Goal: Register for event/course

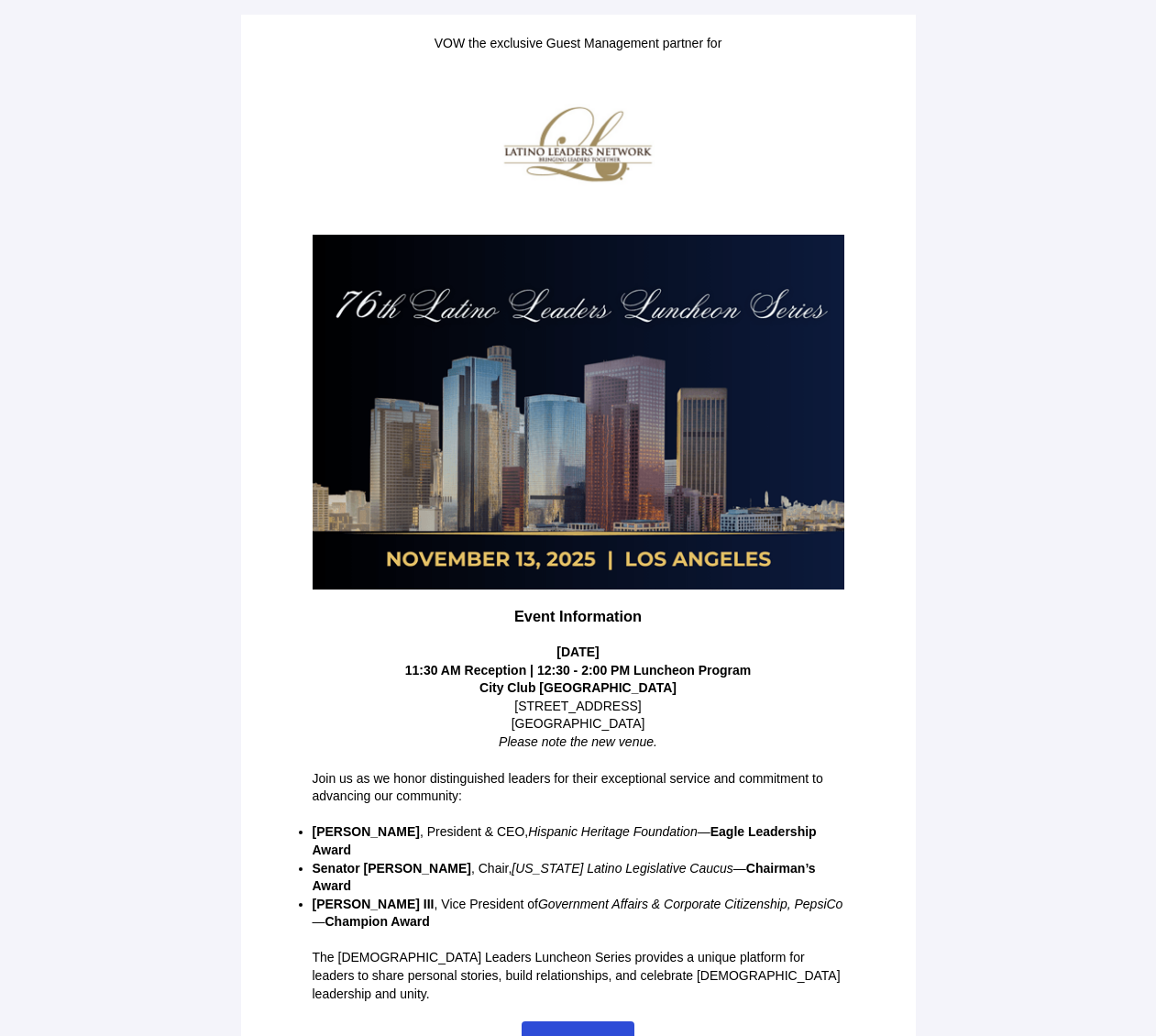
click at [588, 1035] on span "RSVP!" at bounding box center [578, 1042] width 39 height 14
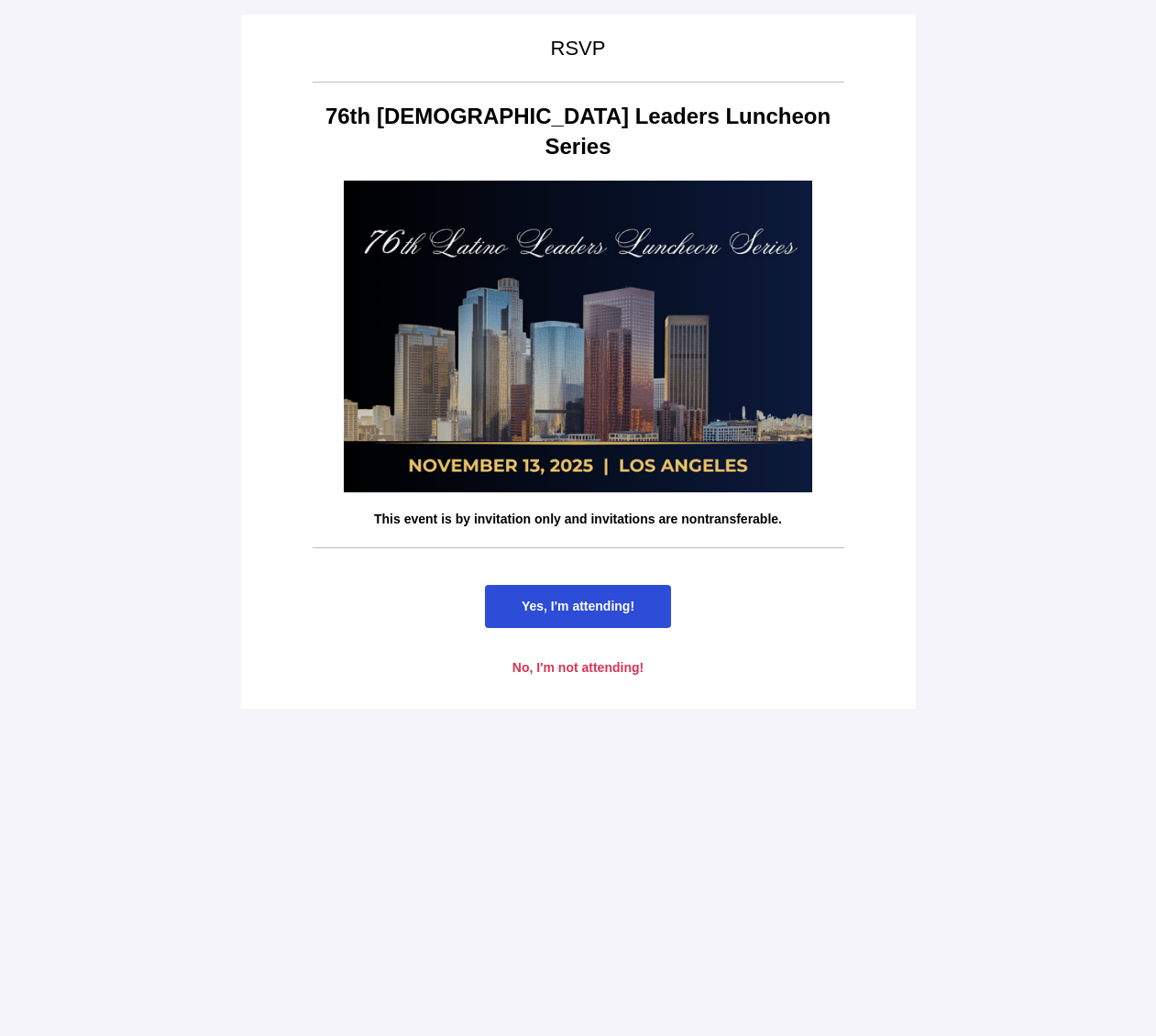
click at [623, 599] on span "Yes, I'm attending!" at bounding box center [578, 606] width 113 height 14
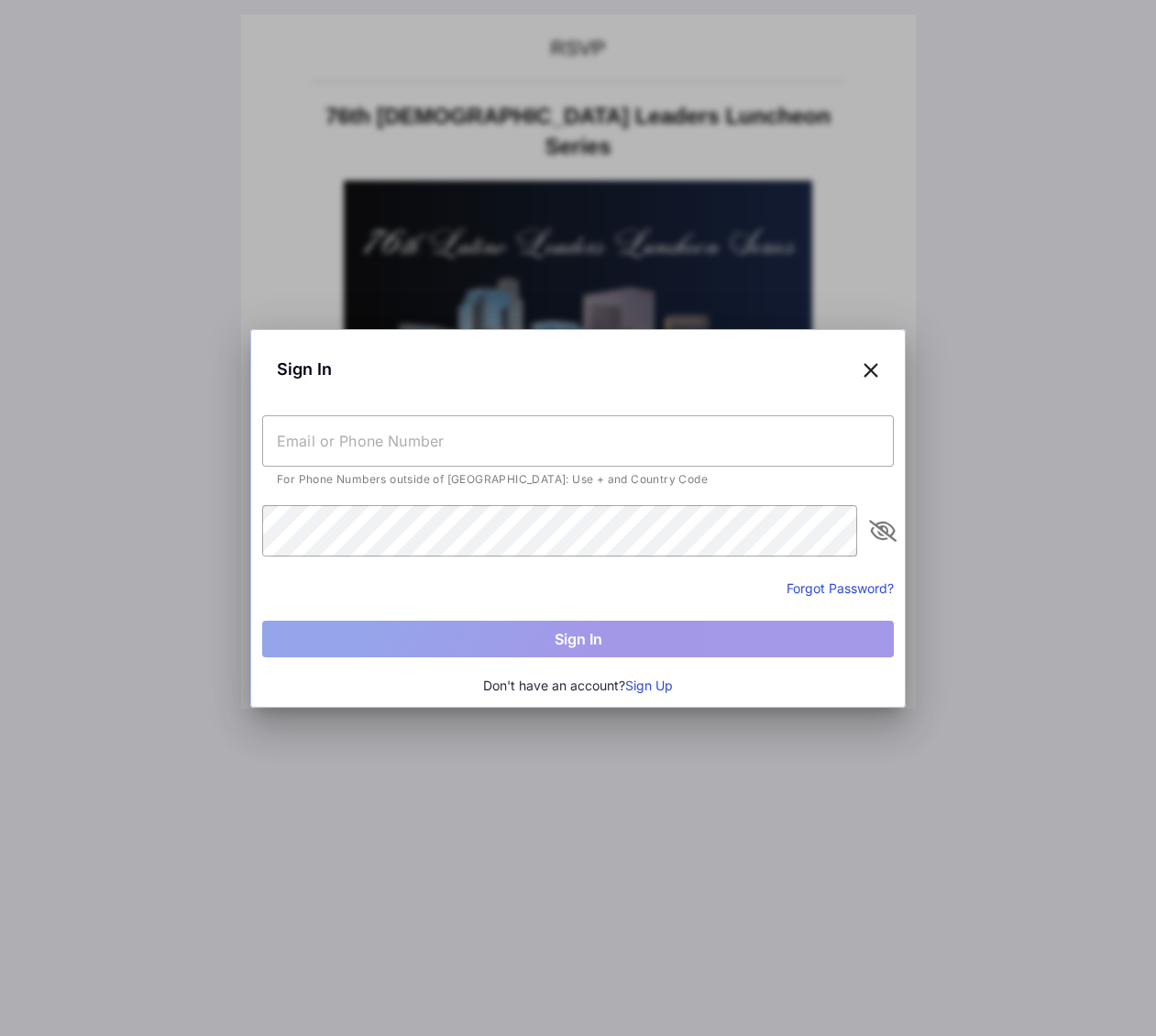
click at [664, 686] on button "Sign Up" at bounding box center [650, 686] width 48 height 20
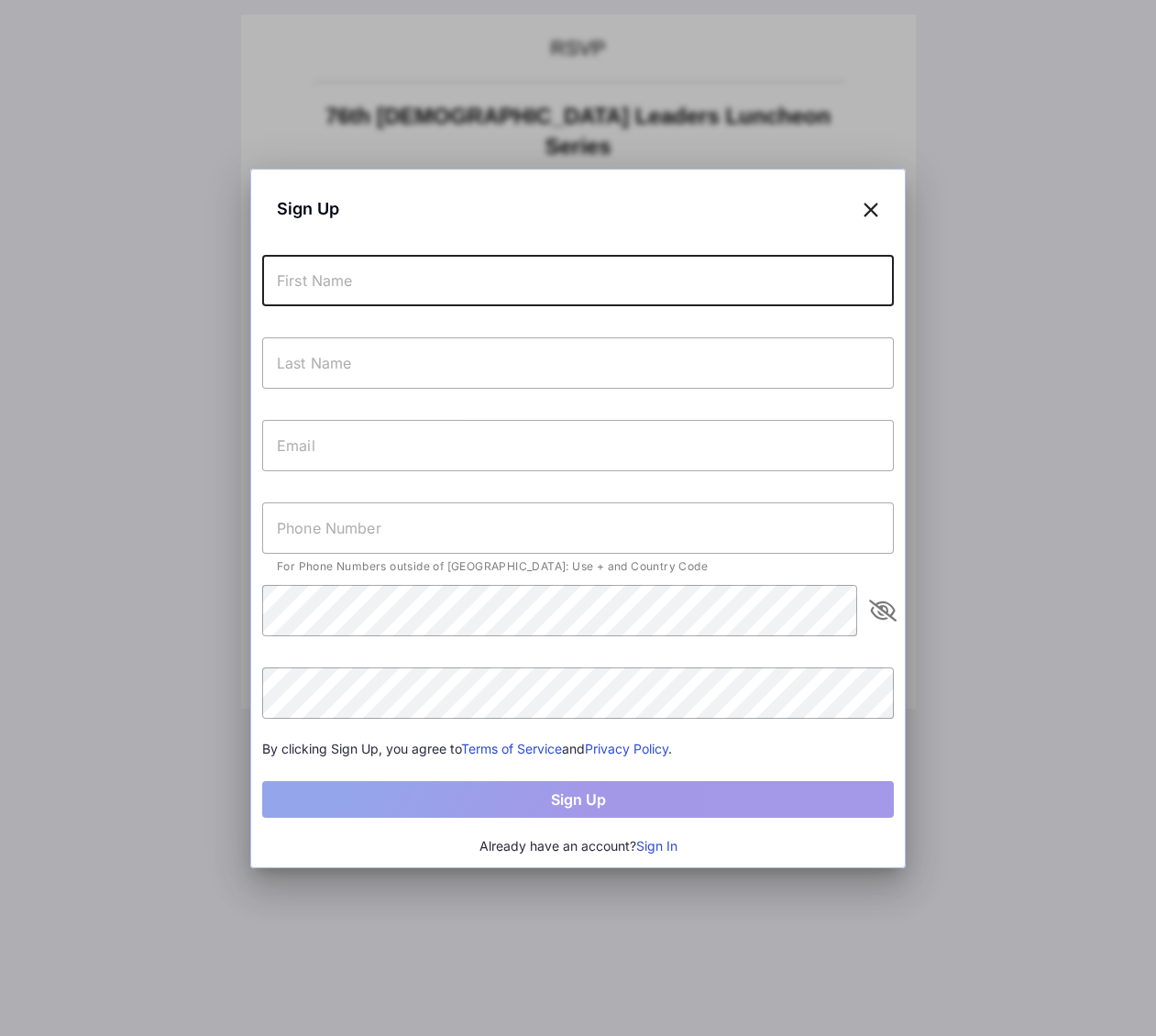
click at [385, 272] on input "text" at bounding box center [578, 280] width 631 height 51
type input "[PERSON_NAME]"
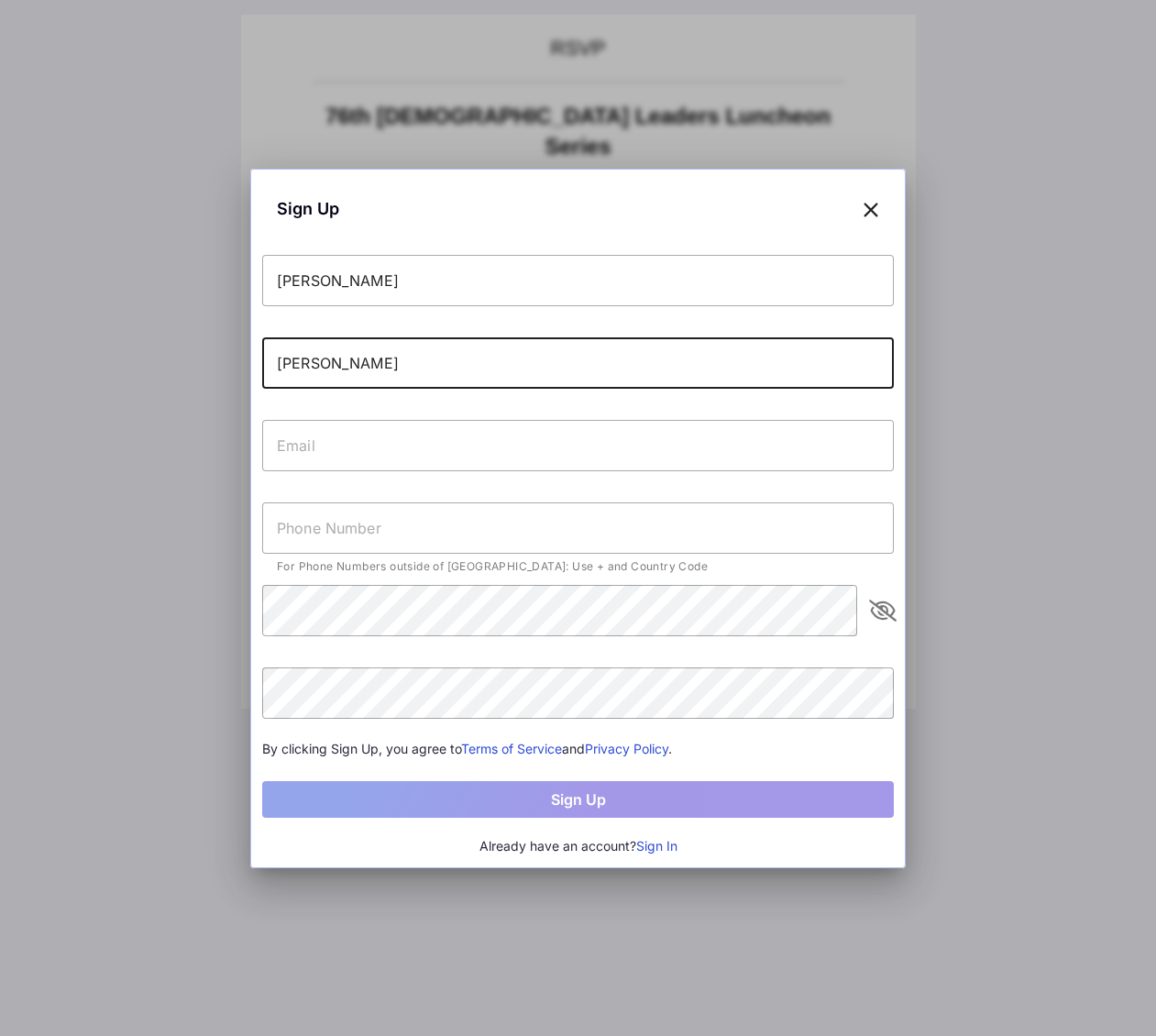
type input "[PERSON_NAME]"
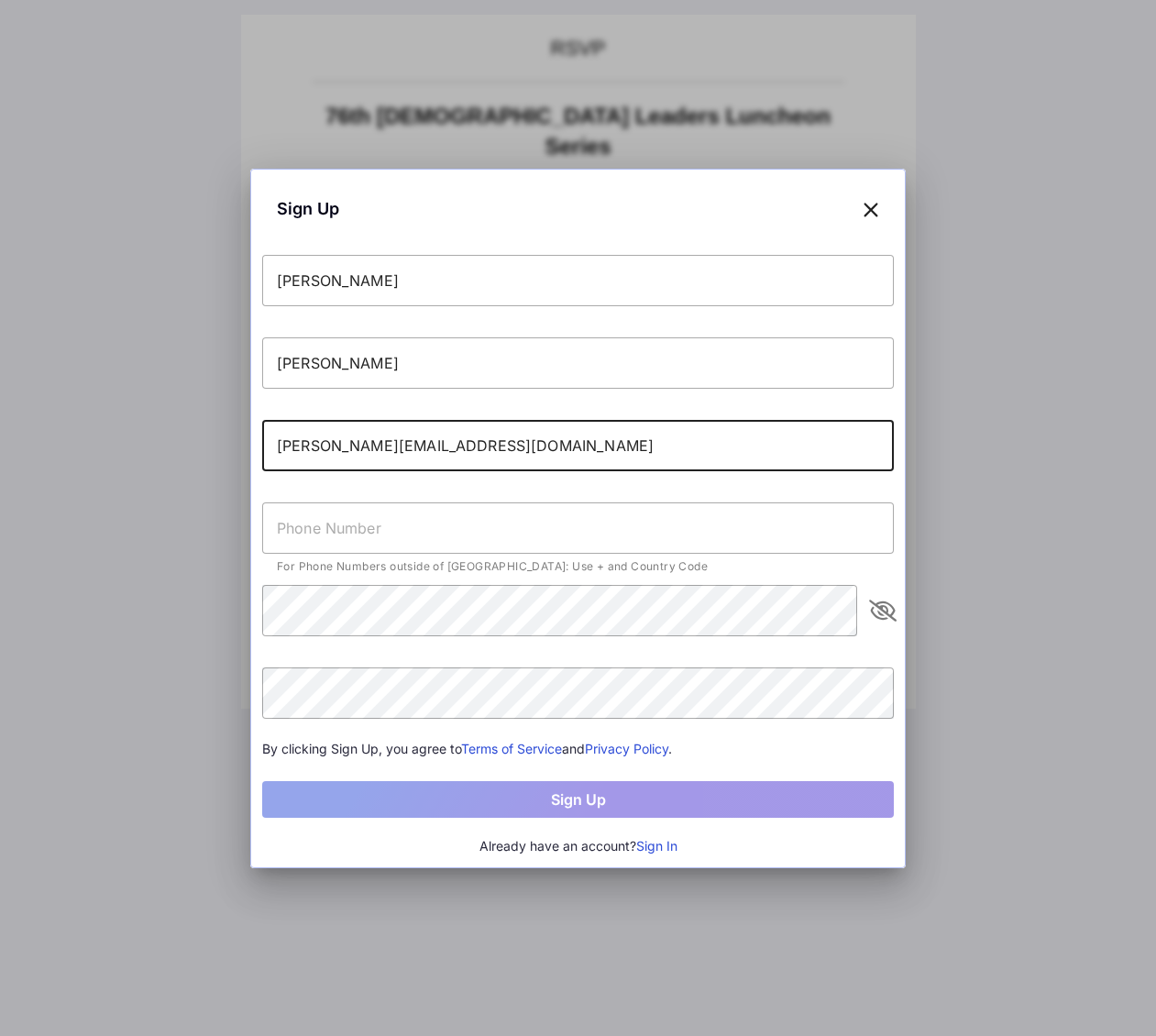
type input "[PERSON_NAME][EMAIL_ADDRESS][DOMAIN_NAME]"
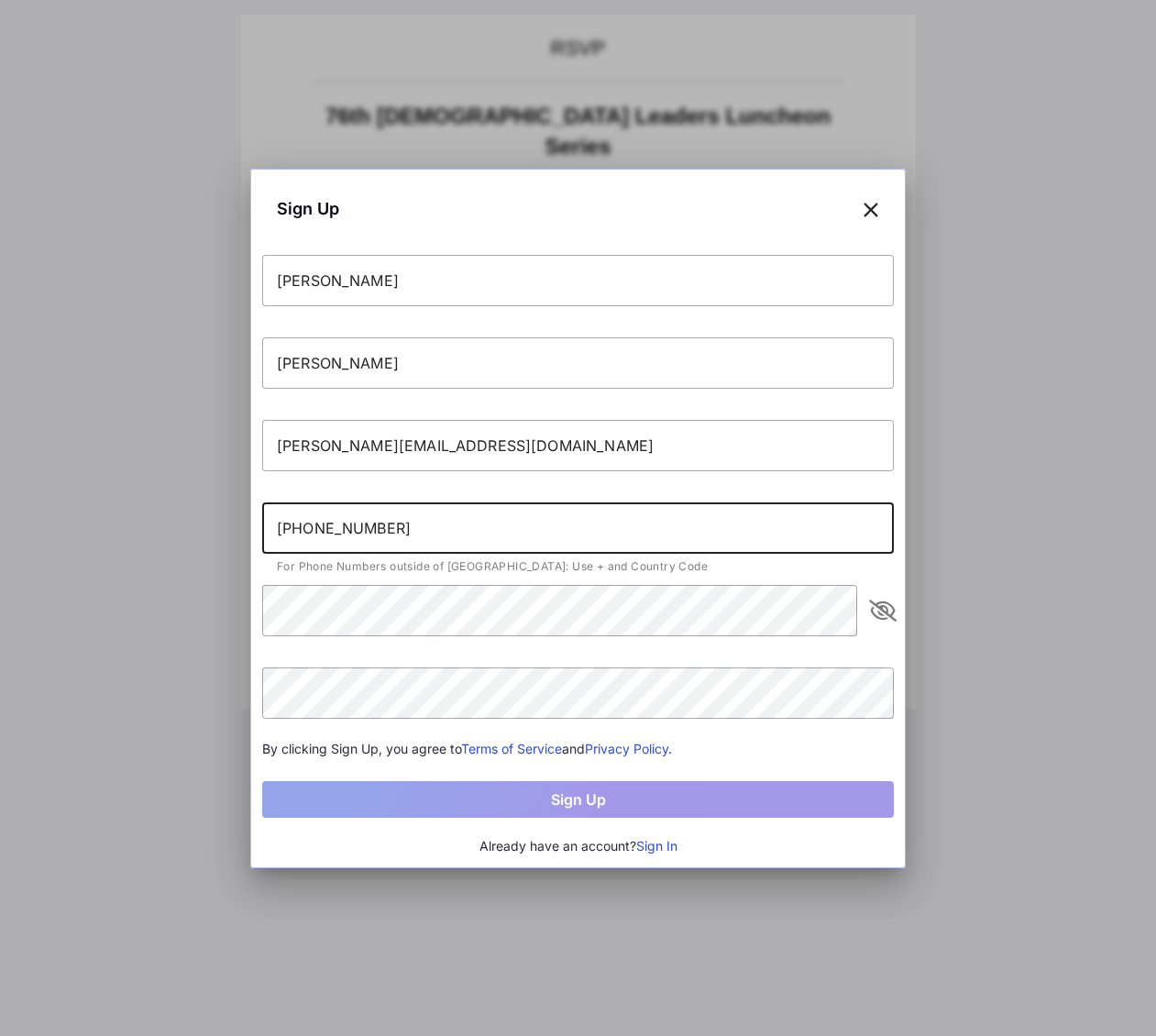
type input "[PHONE_NUMBER]"
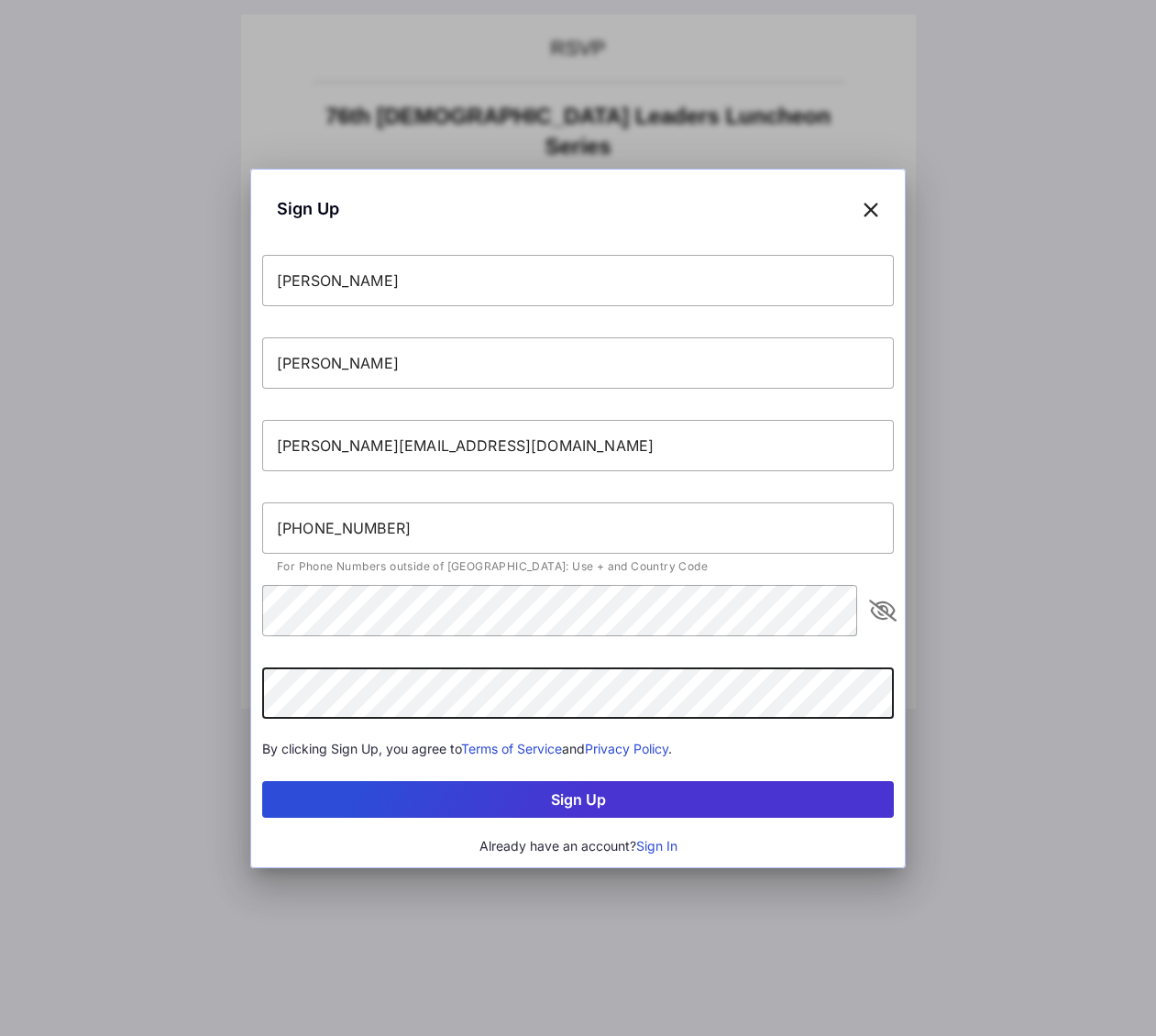
click at [532, 800] on button "Sign Up" at bounding box center [578, 800] width 631 height 37
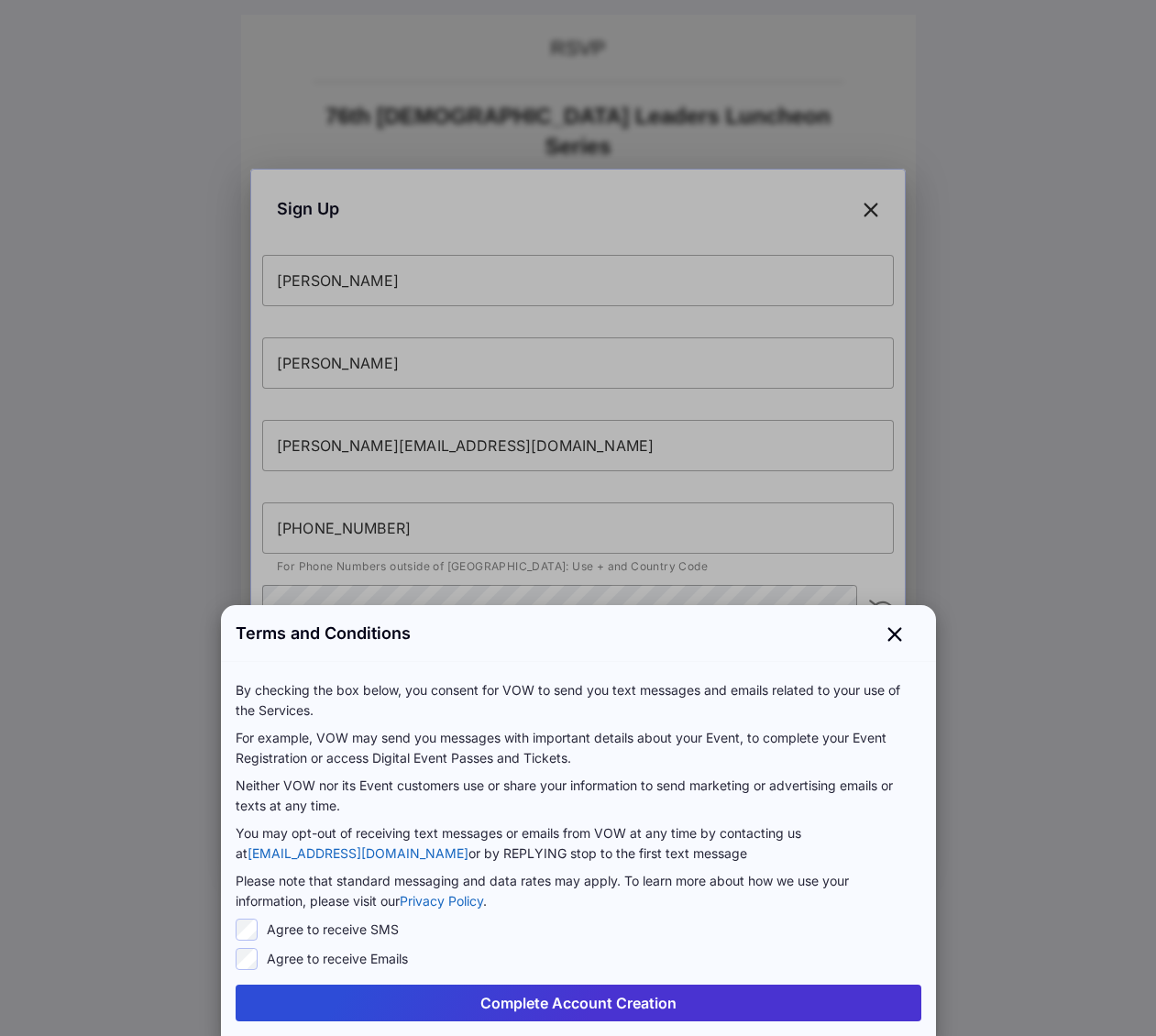
click at [577, 1006] on button "Complete Account Creation" at bounding box center [578, 1003] width 685 height 37
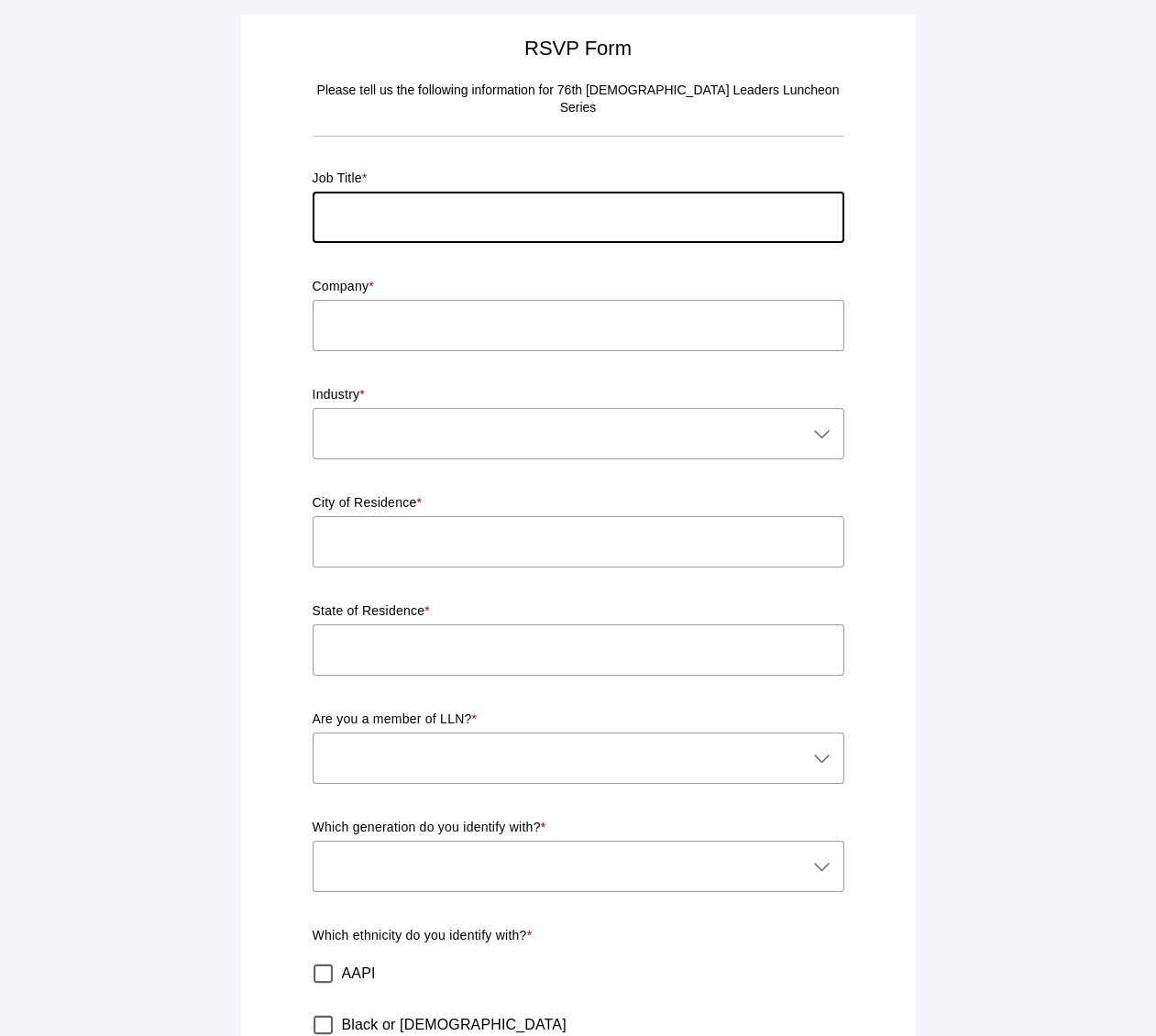
click at [342, 208] on input "text" at bounding box center [578, 217] width 531 height 51
type input "W"
type input "Owner"
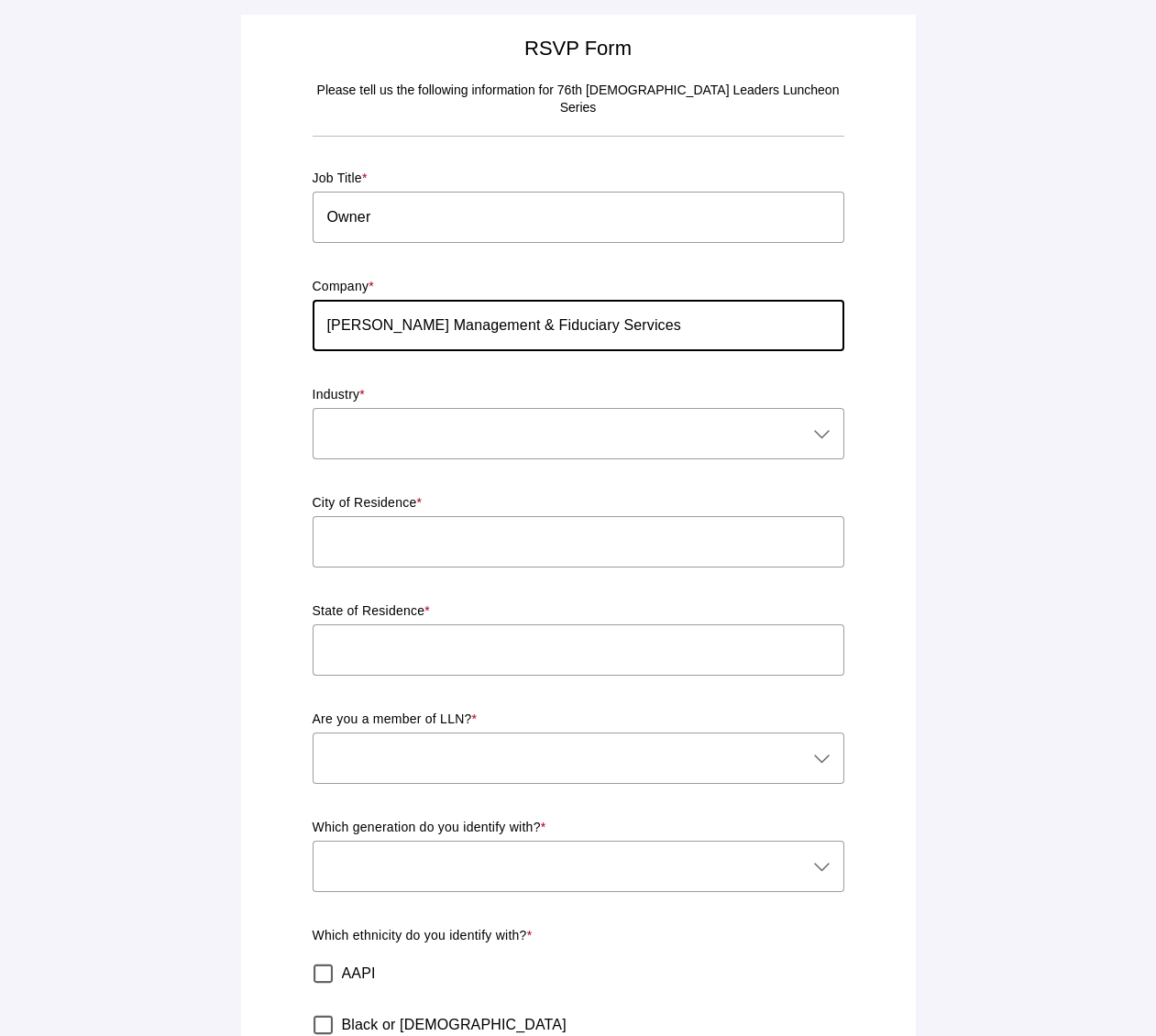
type input "[PERSON_NAME] Management & Fiduciary Services"
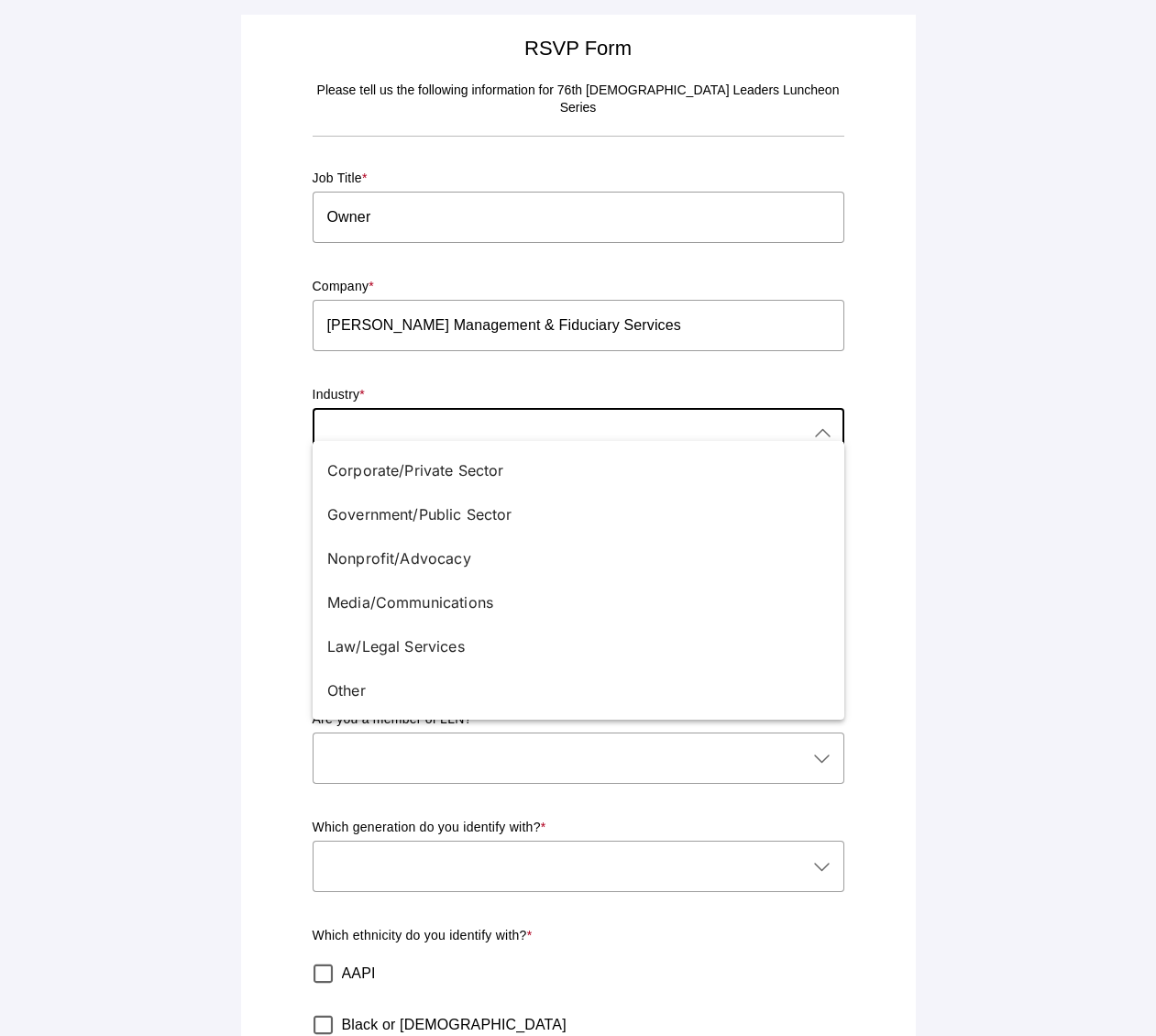
click at [828, 423] on icon at bounding box center [822, 433] width 22 height 22
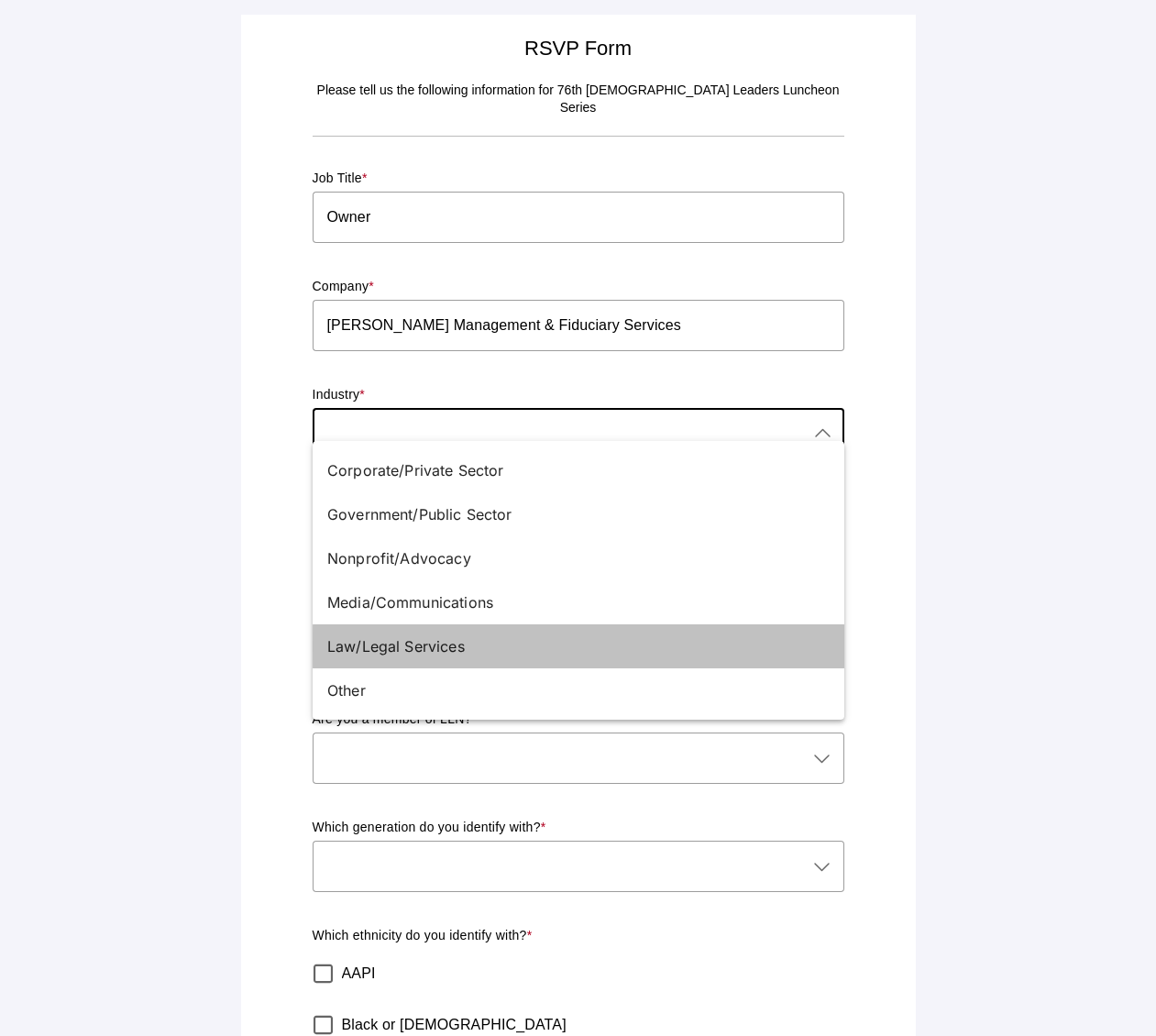
click at [485, 646] on div "Law/Legal Services" at bounding box center [571, 646] width 488 height 22
type input "Law/Legal Services"
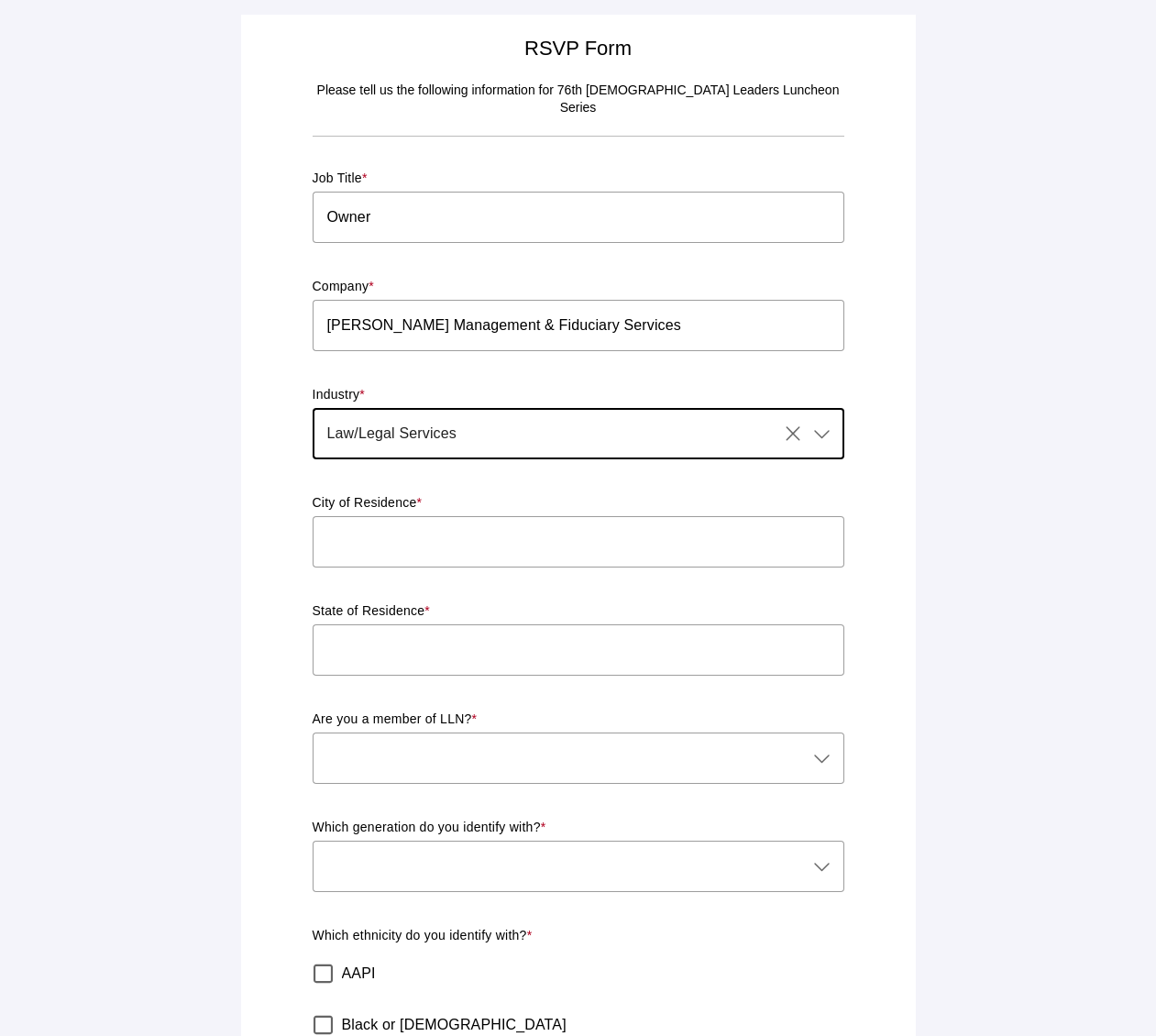
click at [419, 531] on input "text" at bounding box center [578, 541] width 531 height 51
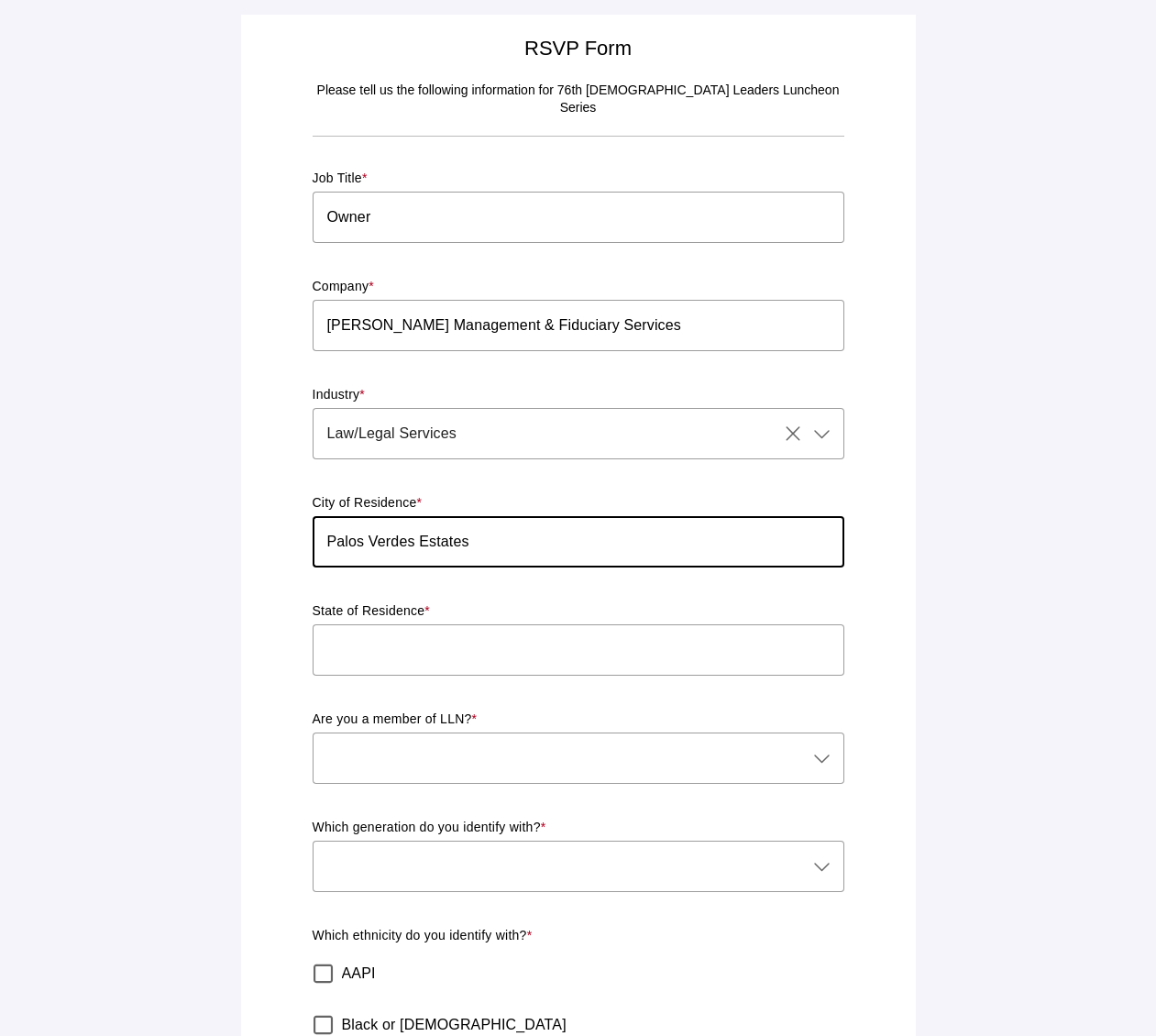
type input "Palos Verdes Estates"
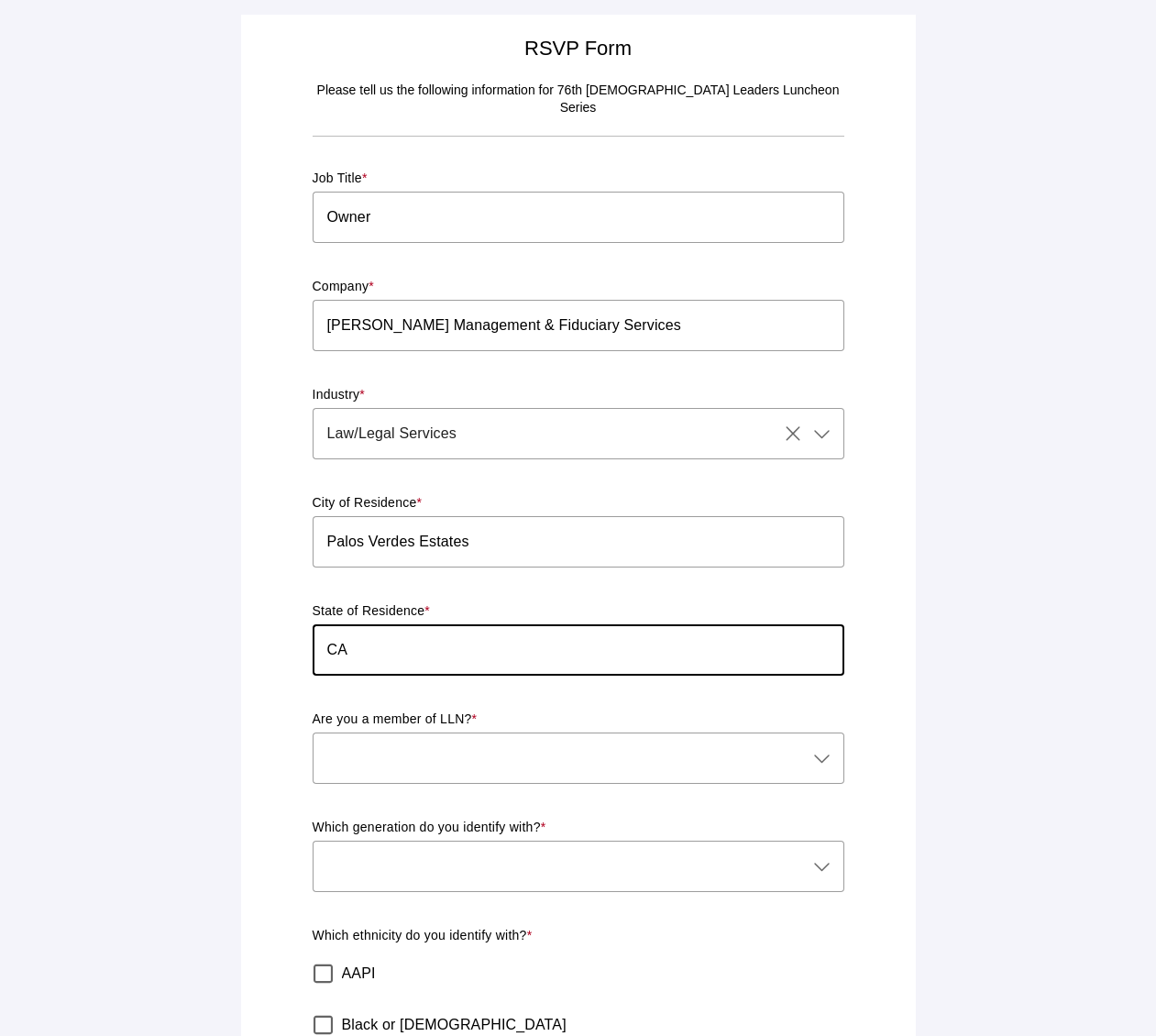
type input "CA"
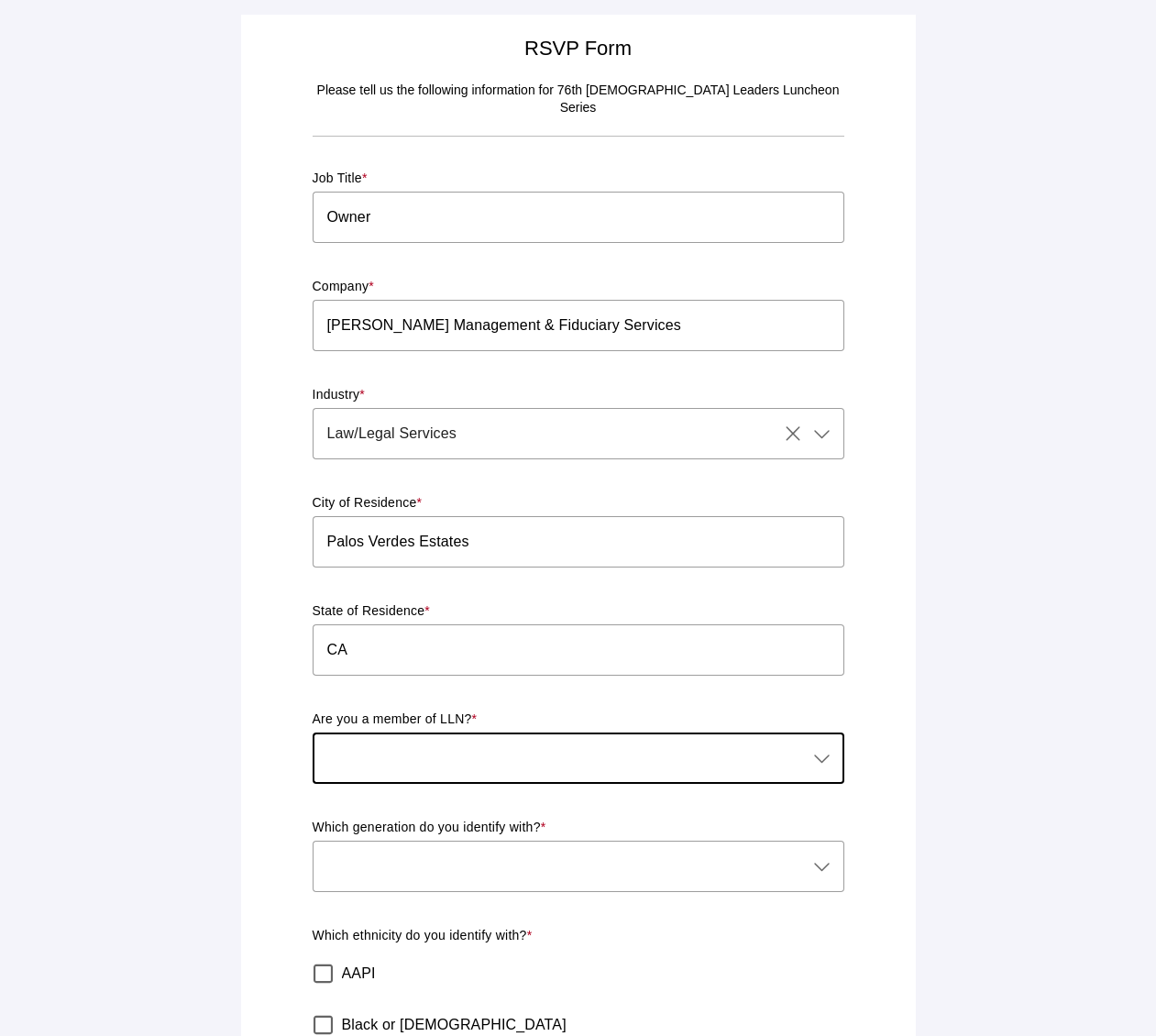
click at [822, 747] on icon at bounding box center [822, 758] width 22 height 22
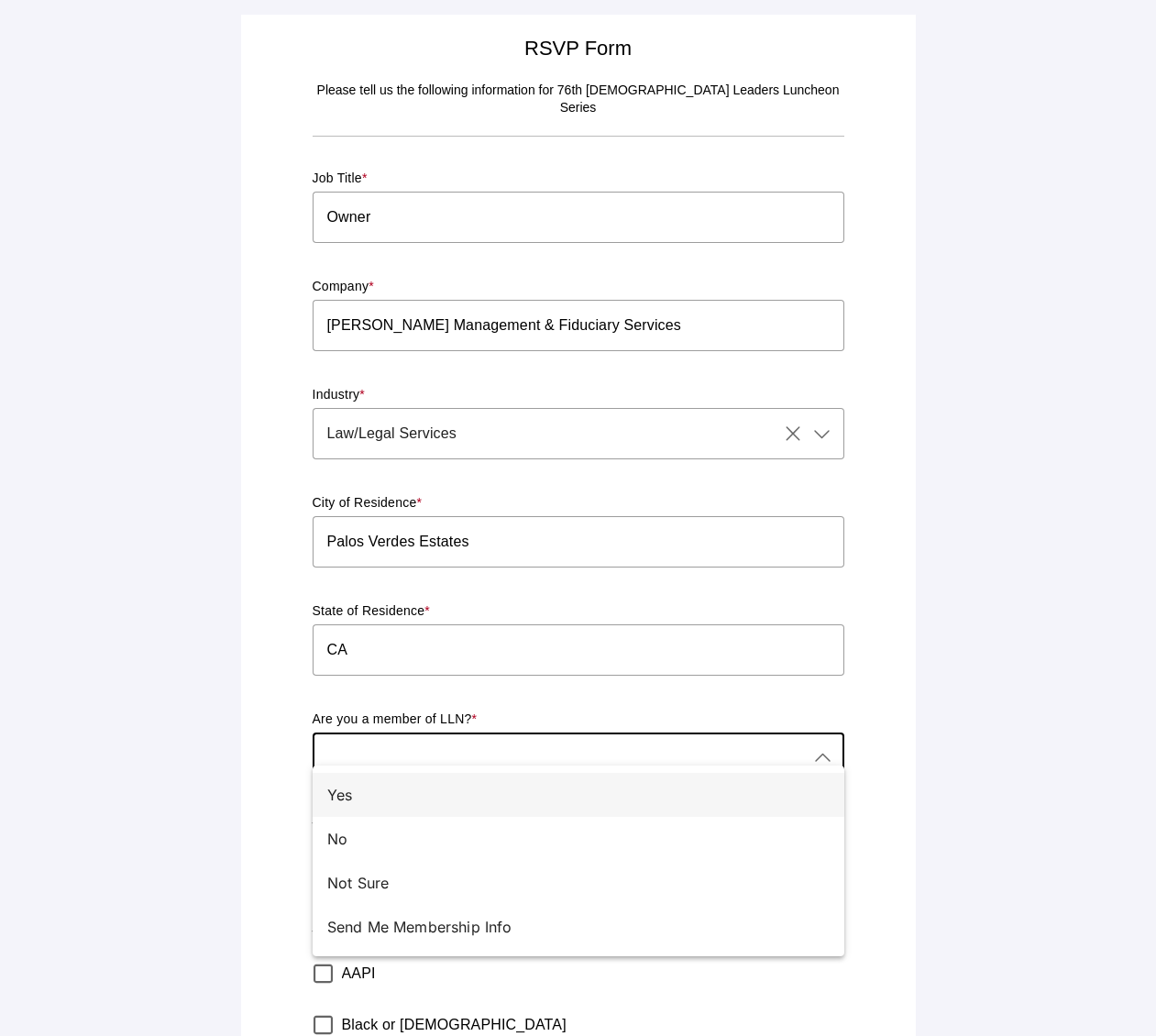
click at [403, 799] on div "Yes" at bounding box center [571, 794] width 488 height 22
type input "Yes"
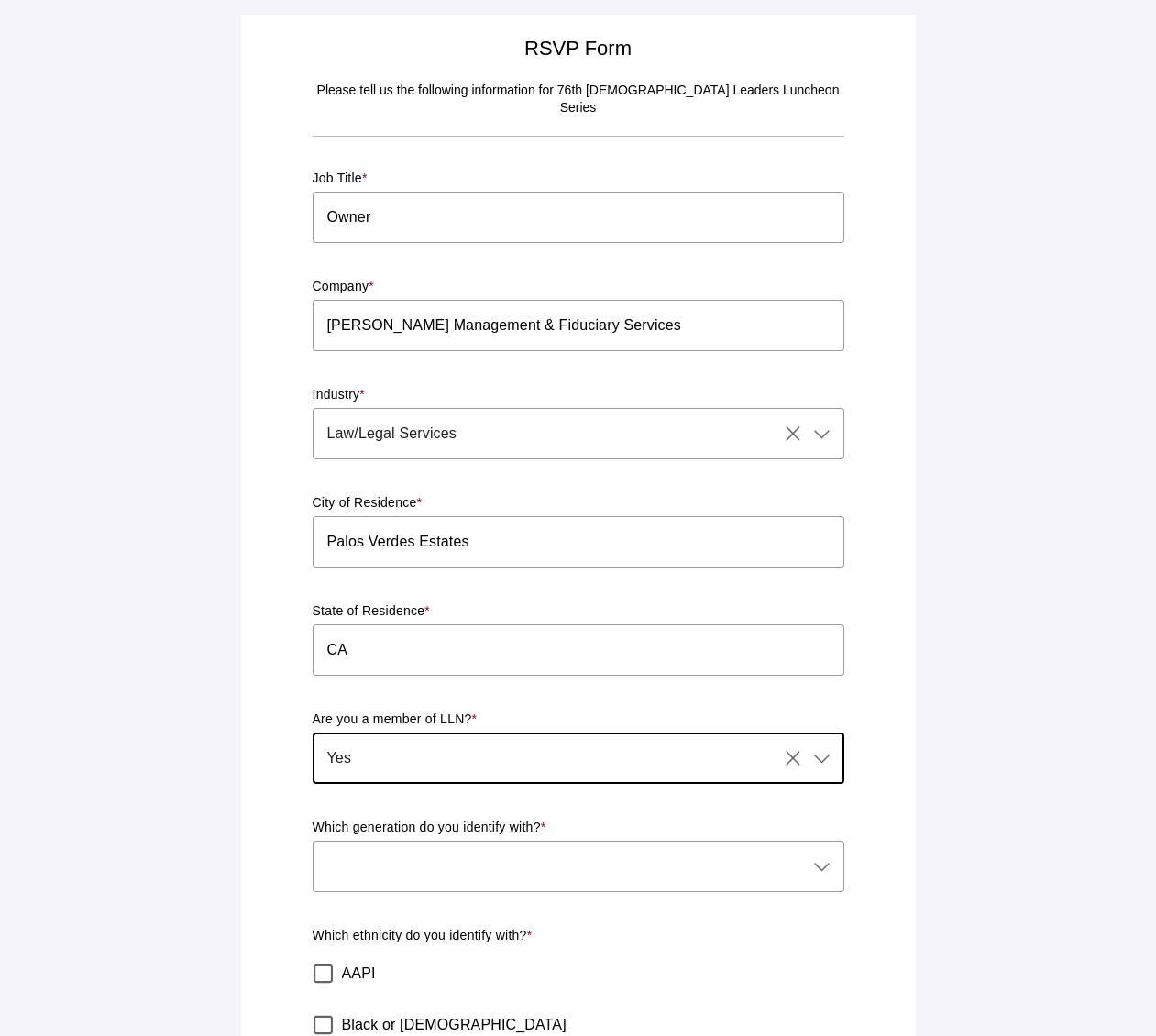
click at [825, 856] on icon at bounding box center [822, 867] width 22 height 22
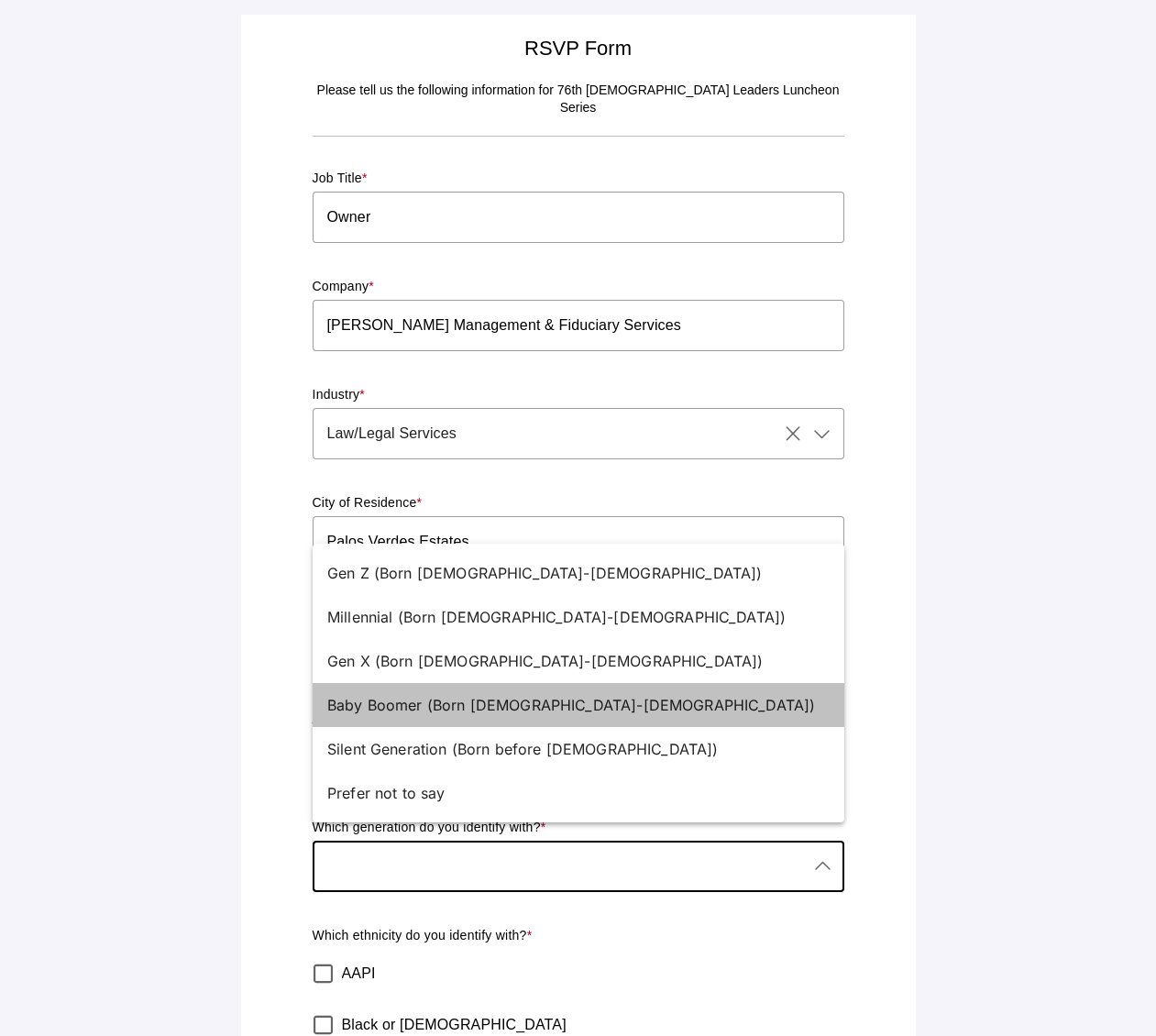
click at [434, 706] on div "Baby Boomer (Born [DEMOGRAPHIC_DATA]-[DEMOGRAPHIC_DATA])" at bounding box center [571, 705] width 488 height 22
type input "Baby Boomer (Born [DEMOGRAPHIC_DATA]-[DEMOGRAPHIC_DATA])"
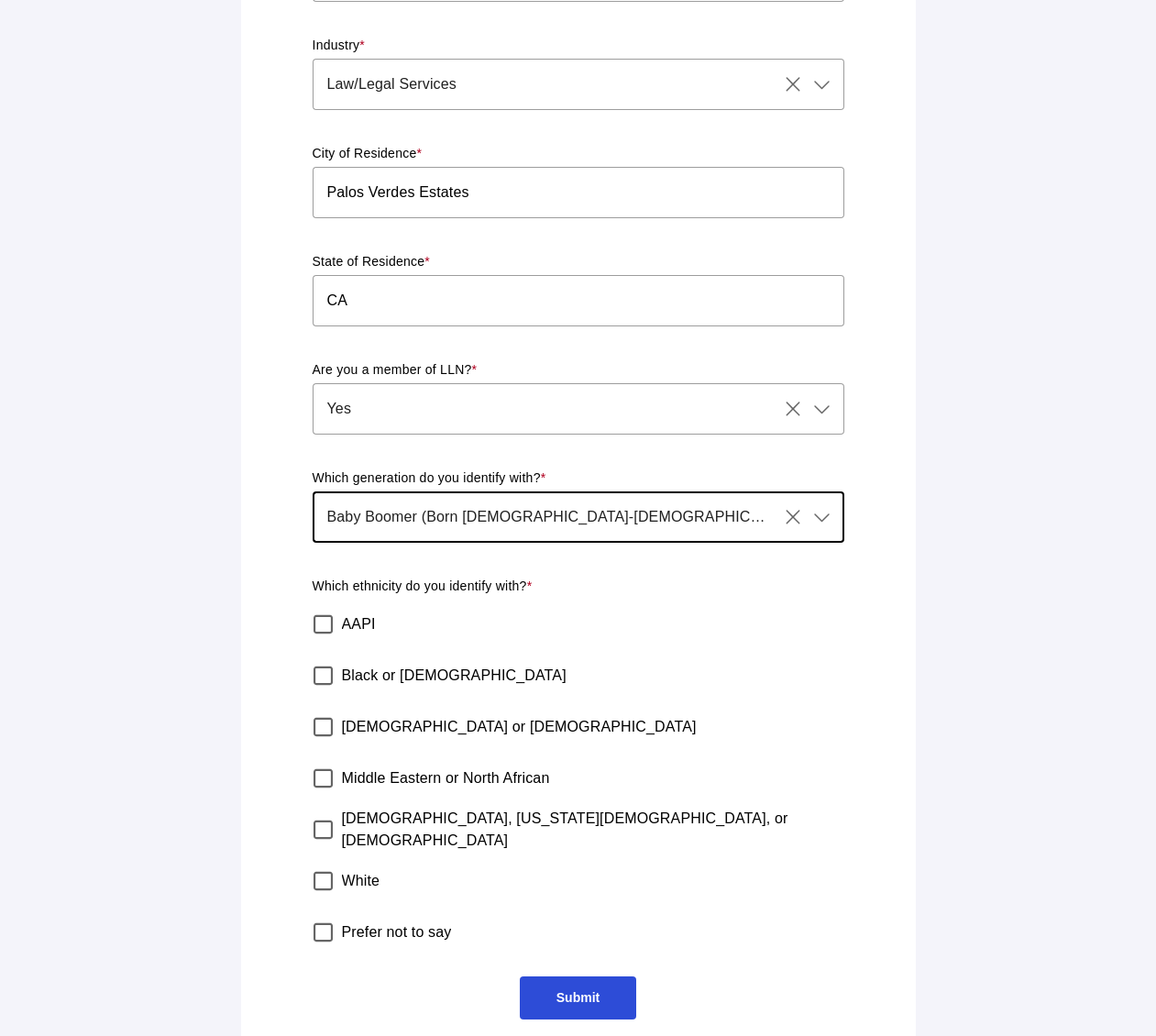
scroll to position [350, 0]
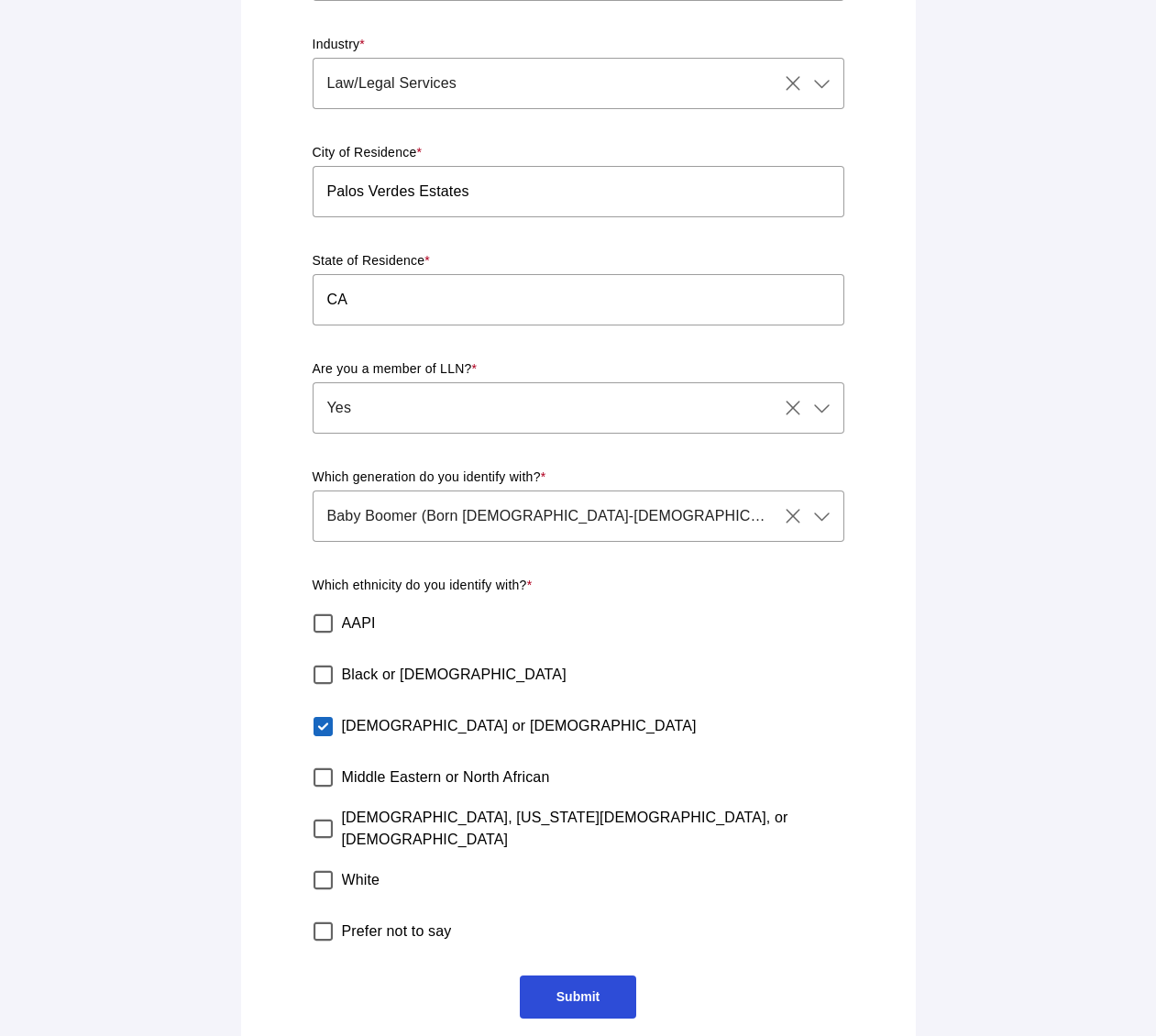
click at [604, 985] on span "Submit" at bounding box center [578, 997] width 116 height 43
